Goal: Task Accomplishment & Management: Manage account settings

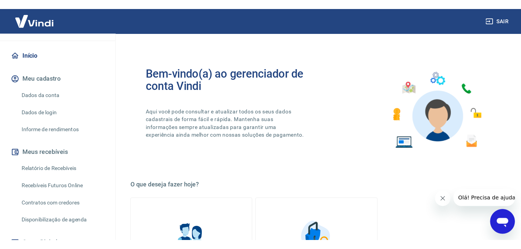
scroll to position [55, 0]
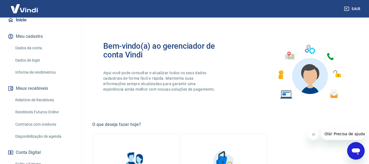
click at [43, 101] on link "Relatório de Recebíveis" at bounding box center [44, 99] width 62 height 11
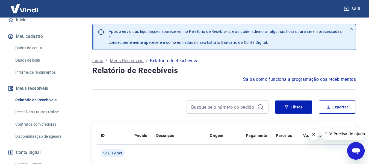
click at [37, 113] on link "Recebíveis Futuros Online" at bounding box center [44, 111] width 62 height 11
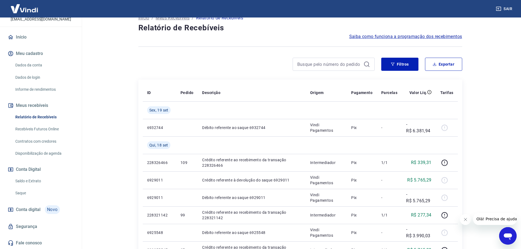
scroll to position [82, 0]
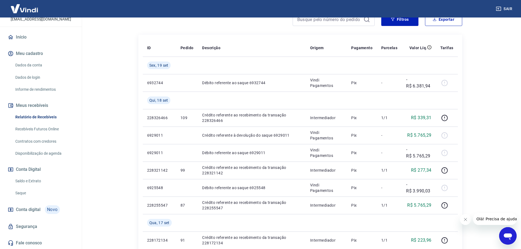
drag, startPoint x: 30, startPoint y: 180, endPoint x: 67, endPoint y: 166, distance: 39.2
click at [30, 163] on link "Saldo e Extrato" at bounding box center [44, 180] width 62 height 11
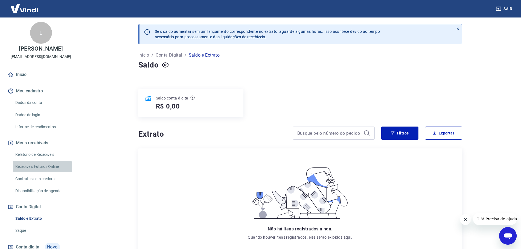
click at [40, 163] on link "Recebíveis Futuros Online" at bounding box center [44, 166] width 62 height 11
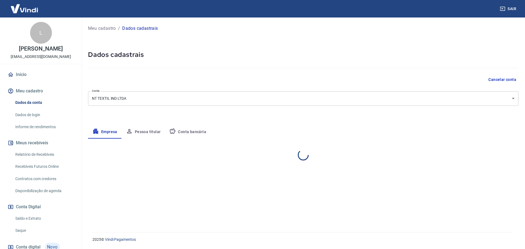
select select "SC"
select select "business"
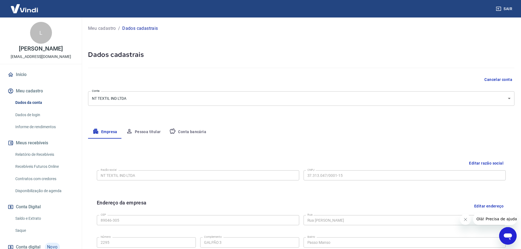
click at [190, 131] on button "Conta bancária" at bounding box center [188, 131] width 46 height 13
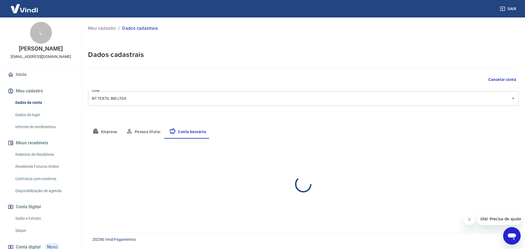
select select "1"
click at [114, 97] on body "Sair L Luiz Fernando Guerreiro financeiro@textilguerreiro.com Início Meu cadast…" at bounding box center [262, 124] width 525 height 249
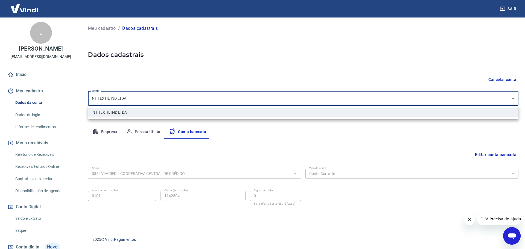
click at [114, 97] on div at bounding box center [262, 124] width 525 height 249
